Goal: Find specific page/section: Find specific page/section

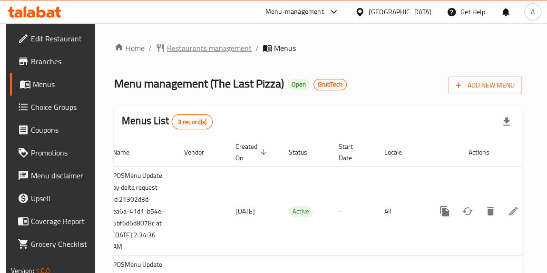
click at [230, 45] on span "Restaurants management" at bounding box center [209, 47] width 85 height 11
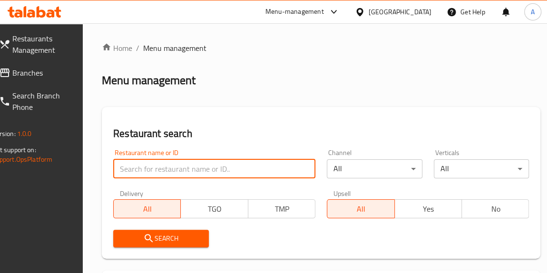
click at [211, 168] on input "search" at bounding box center [214, 168] width 202 height 19
type input "770880"
click button "Search" at bounding box center [161, 239] width 96 height 18
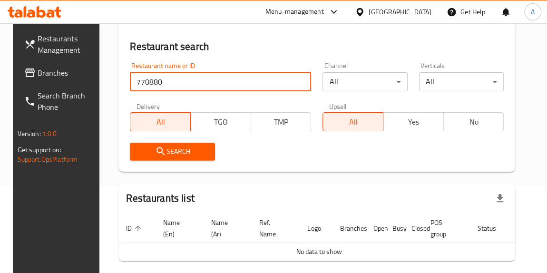
scroll to position [89, 0]
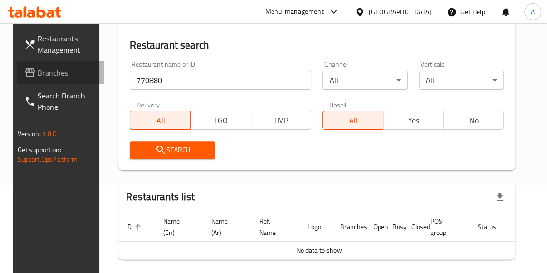
click at [68, 79] on link "Branches" at bounding box center [61, 72] width 88 height 23
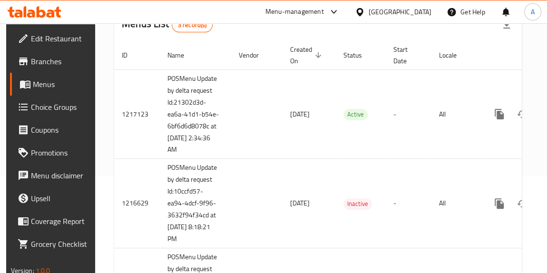
scroll to position [94, 0]
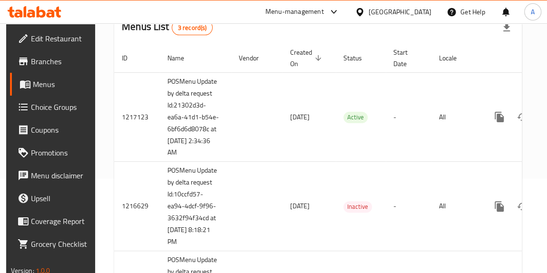
click at [541, 152] on div "Home / Restaurants management / Menus Menu management ( The Last Pizza ) Open G…" at bounding box center [318, 148] width 446 height 438
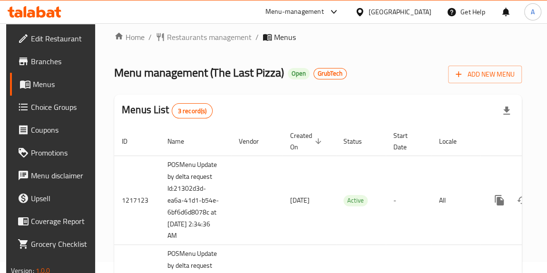
scroll to position [9, 0]
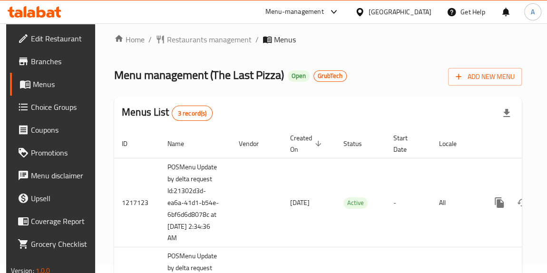
click at [182, 31] on div "Home / Restaurants management / Menus Menu management ( The Last Pizza ) Open G…" at bounding box center [318, 234] width 446 height 438
click at [182, 34] on span "Restaurants management" at bounding box center [209, 39] width 85 height 11
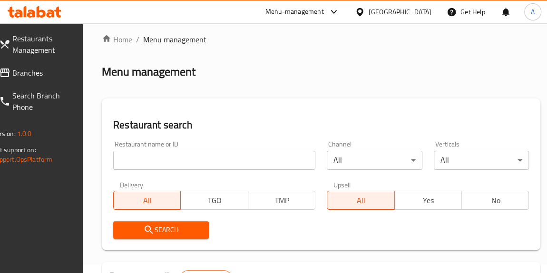
click at [201, 151] on input "search" at bounding box center [214, 160] width 202 height 19
click at [60, 66] on link "Branches" at bounding box center [35, 72] width 88 height 23
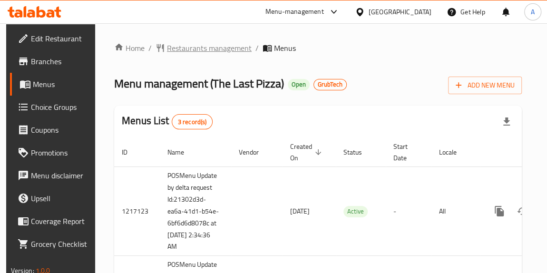
click at [205, 51] on span "Restaurants management" at bounding box center [209, 47] width 85 height 11
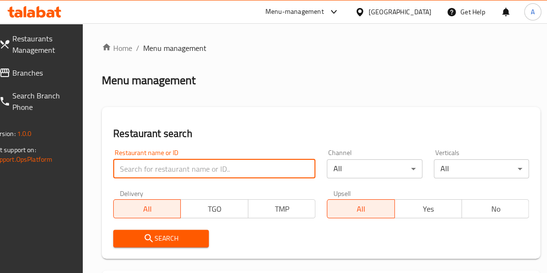
click at [211, 164] on input "search" at bounding box center [214, 168] width 202 height 19
type input "the last"
click button "Search" at bounding box center [161, 239] width 96 height 18
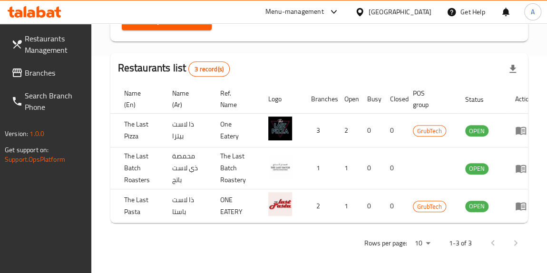
scroll to position [0, 46]
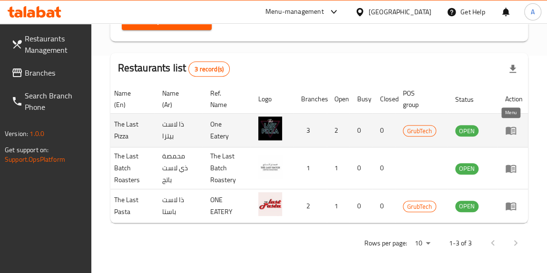
click at [509, 127] on icon "enhanced table" at bounding box center [511, 131] width 10 height 8
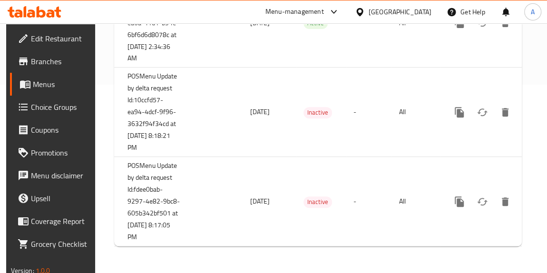
scroll to position [0, 55]
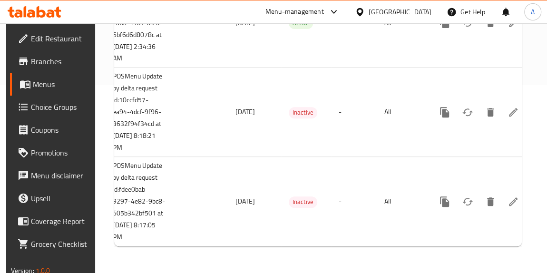
click at [478, 254] on div "Home / Restaurants management / Menus Menu management ( The Last Pizza ) Open G…" at bounding box center [318, 54] width 408 height 400
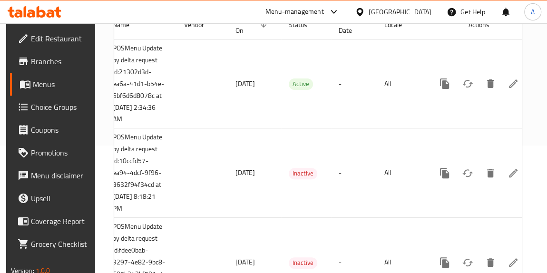
scroll to position [126, 0]
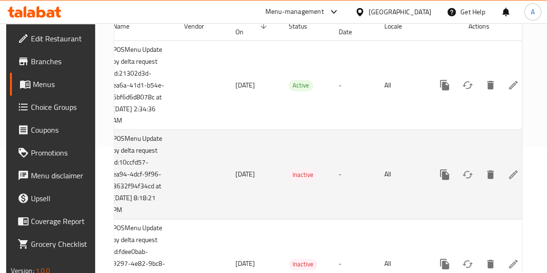
click at [456, 200] on td "enhanced table" at bounding box center [479, 174] width 107 height 89
click at [459, 141] on td "enhanced table" at bounding box center [479, 174] width 107 height 89
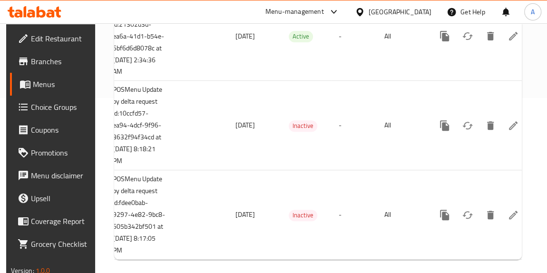
scroll to position [0, 0]
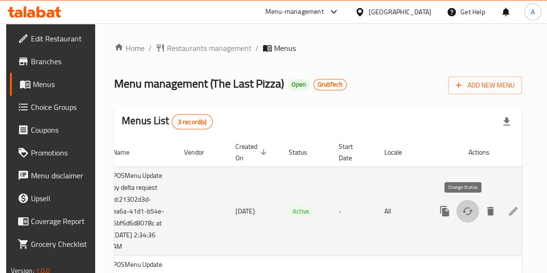
click at [462, 207] on icon "enhanced table" at bounding box center [467, 211] width 11 height 11
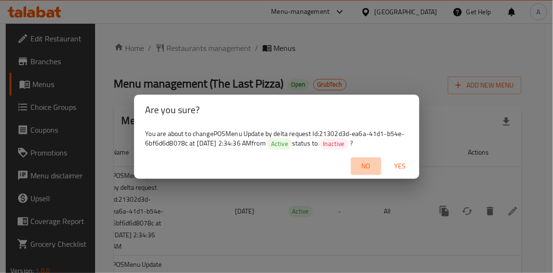
click at [366, 166] on span "No" at bounding box center [366, 166] width 23 height 12
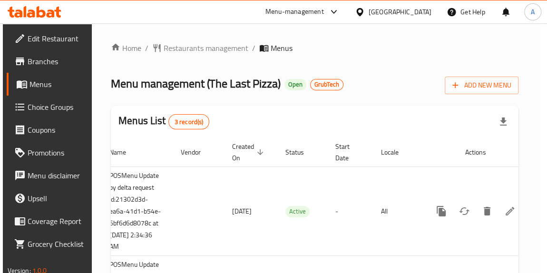
scroll to position [0, 49]
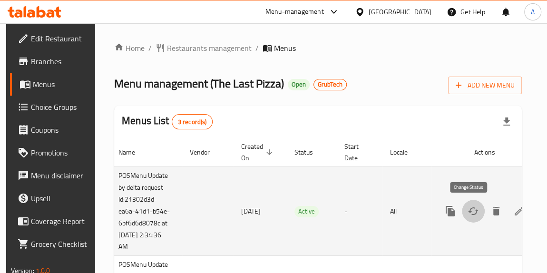
click at [462, 209] on button "enhanced table" at bounding box center [473, 211] width 23 height 23
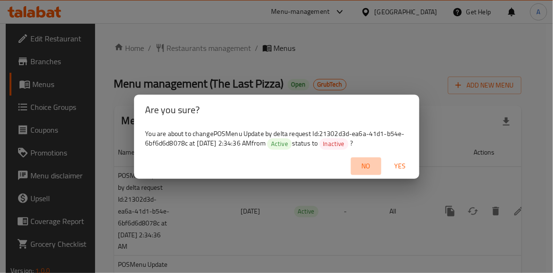
click at [362, 170] on span "No" at bounding box center [366, 166] width 23 height 12
